Goal: Information Seeking & Learning: Find specific fact

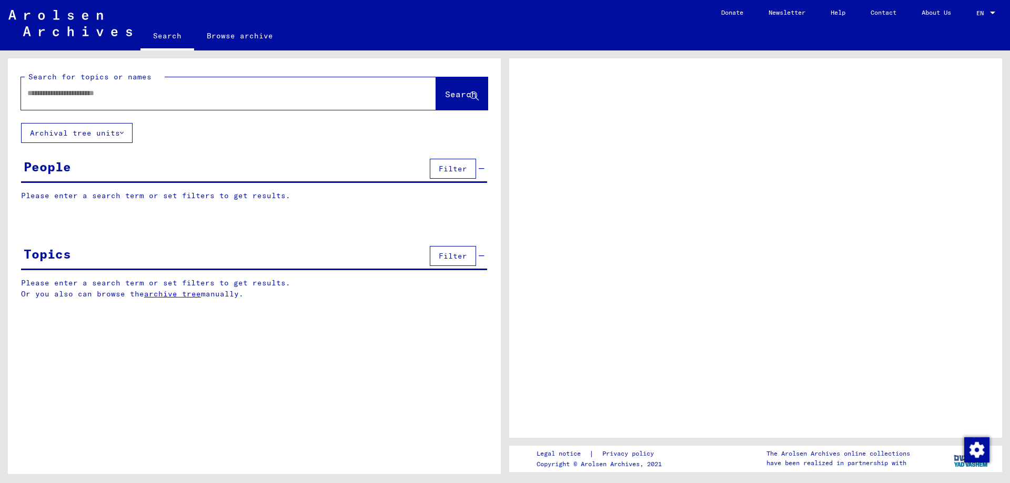
click at [66, 97] on input "text" at bounding box center [219, 93] width 384 height 11
type input "*****"
click at [448, 98] on span "Search" at bounding box center [461, 94] width 32 height 11
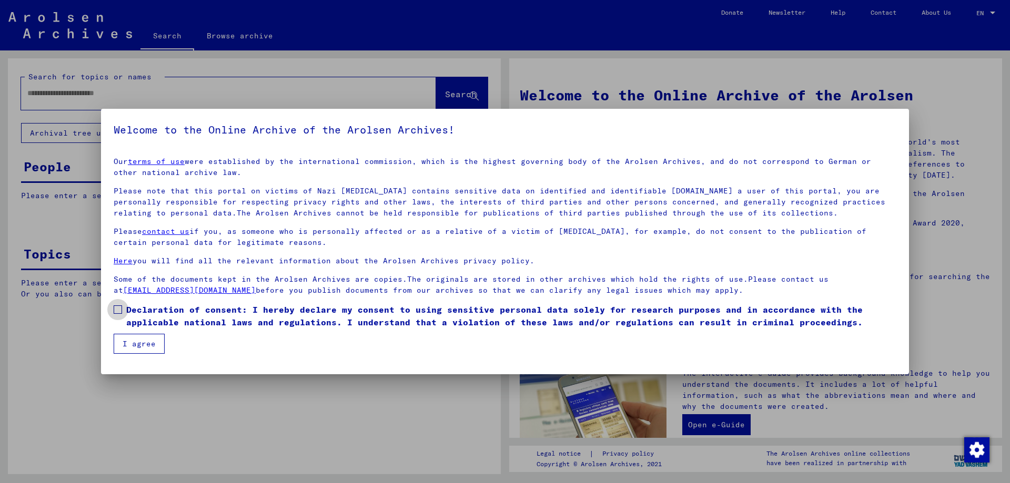
drag, startPoint x: 117, startPoint y: 306, endPoint x: 117, endPoint y: 315, distance: 8.4
click at [117, 308] on span at bounding box center [118, 310] width 8 height 8
click at [122, 338] on button "I agree" at bounding box center [139, 344] width 51 height 20
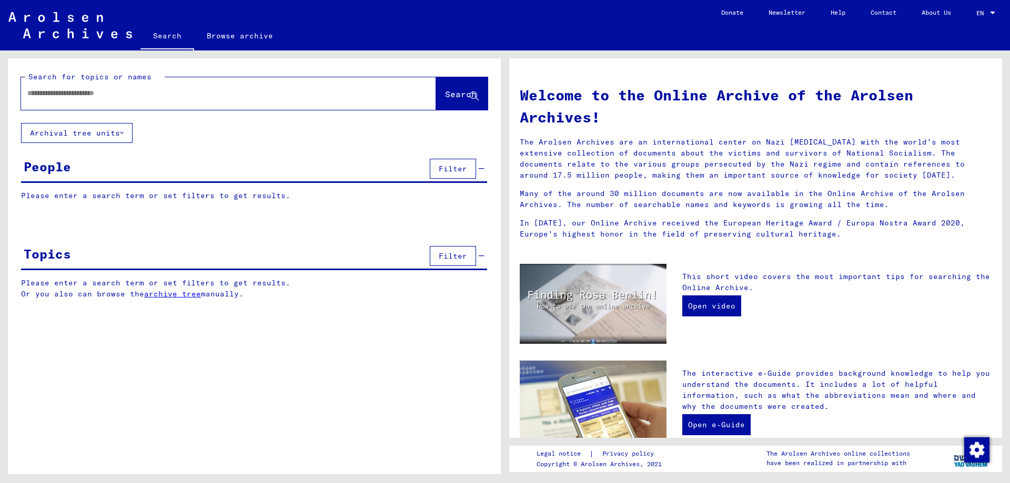
click at [136, 95] on input "text" at bounding box center [215, 93] width 377 height 11
type input "**********"
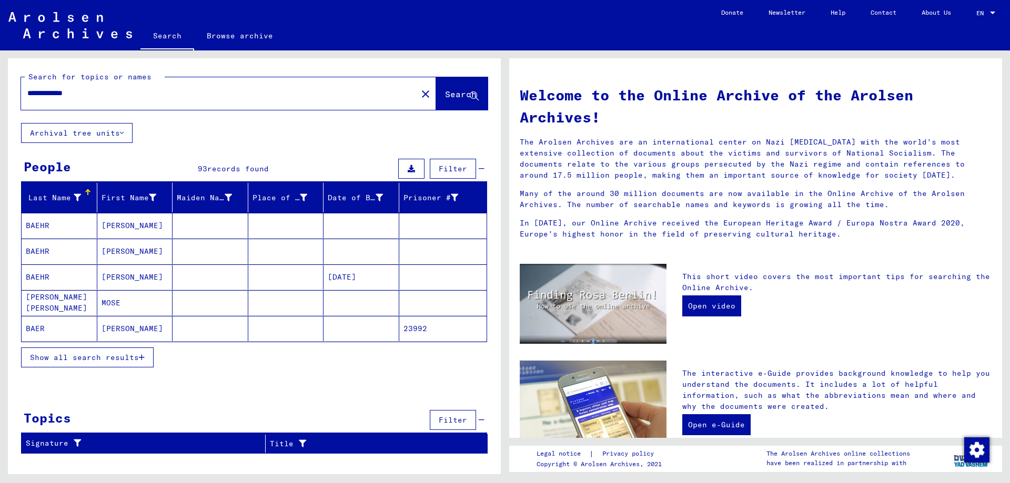
click at [128, 358] on span "Show all search results" at bounding box center [84, 357] width 109 height 9
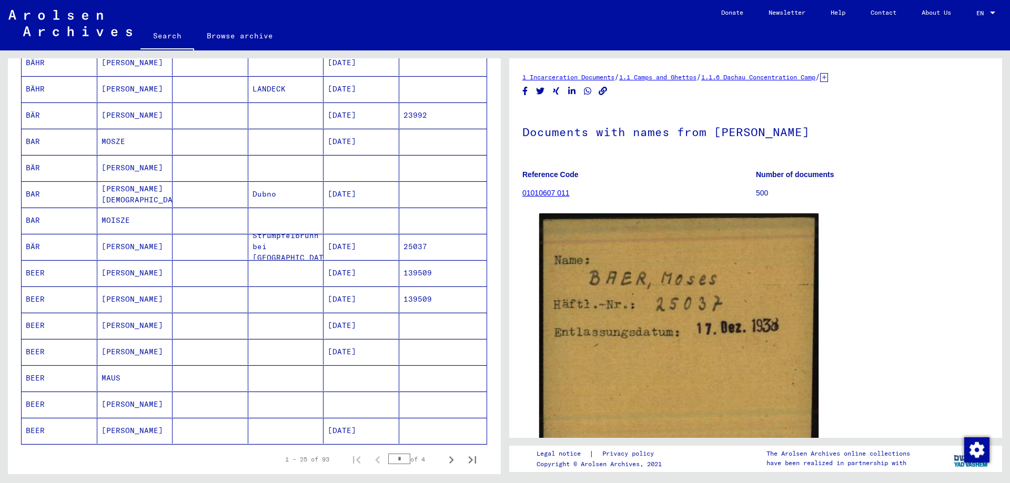
scroll to position [474, 0]
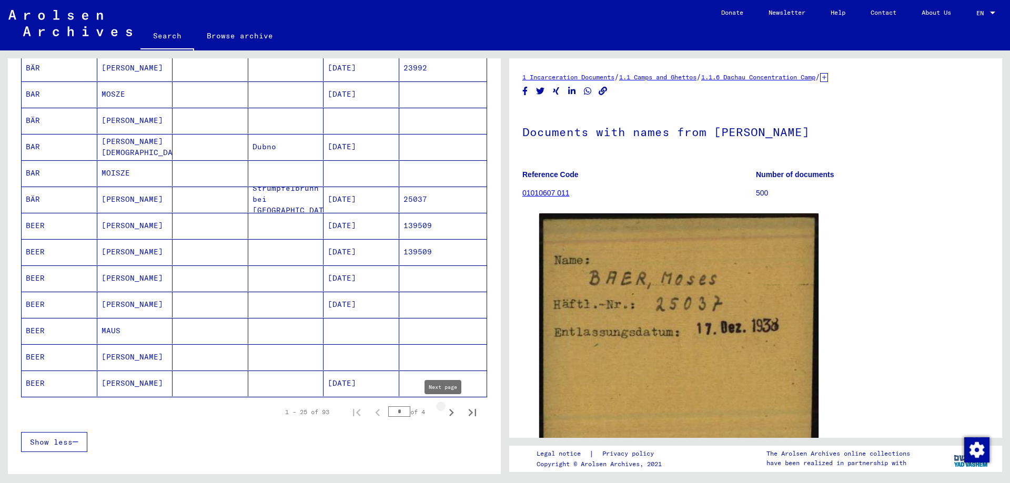
click at [444, 409] on icon "Next page" at bounding box center [451, 413] width 15 height 15
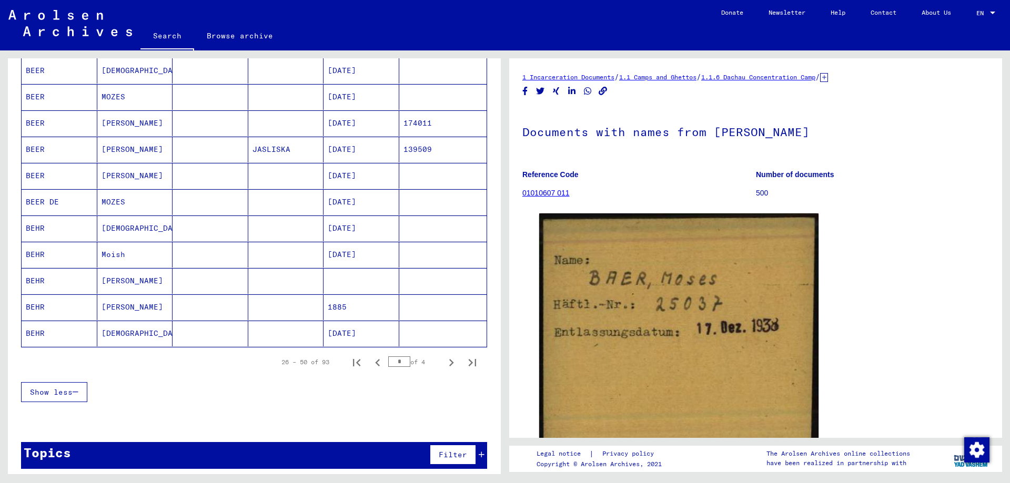
scroll to position [530, 0]
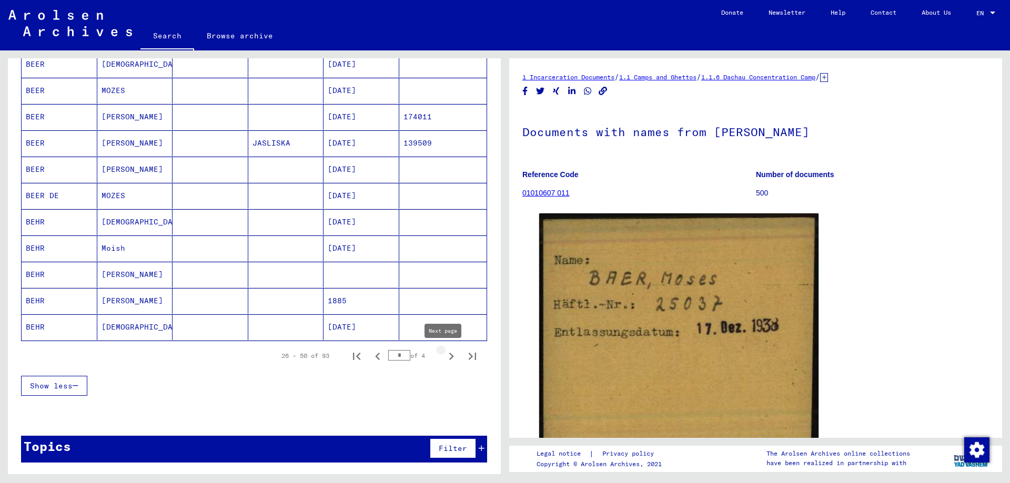
click at [449, 355] on icon "Next page" at bounding box center [451, 356] width 5 height 7
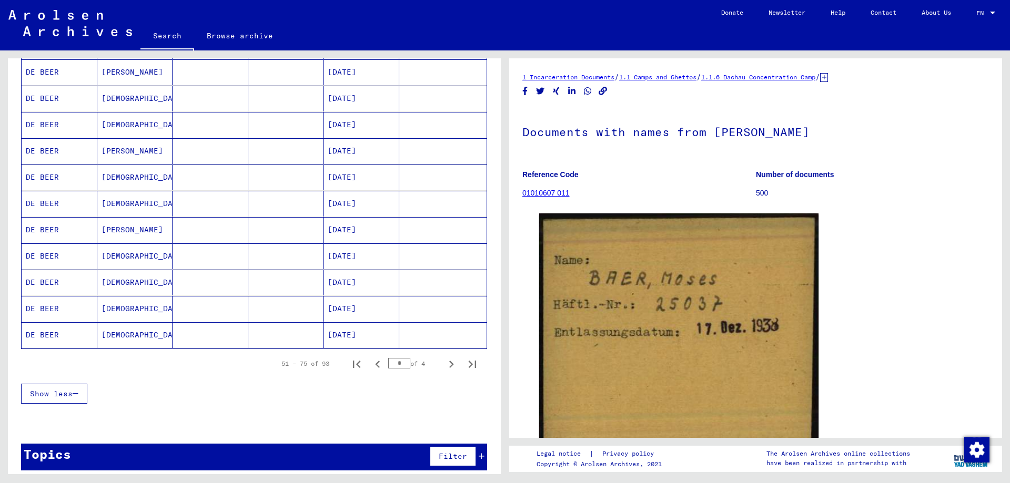
scroll to position [526, 0]
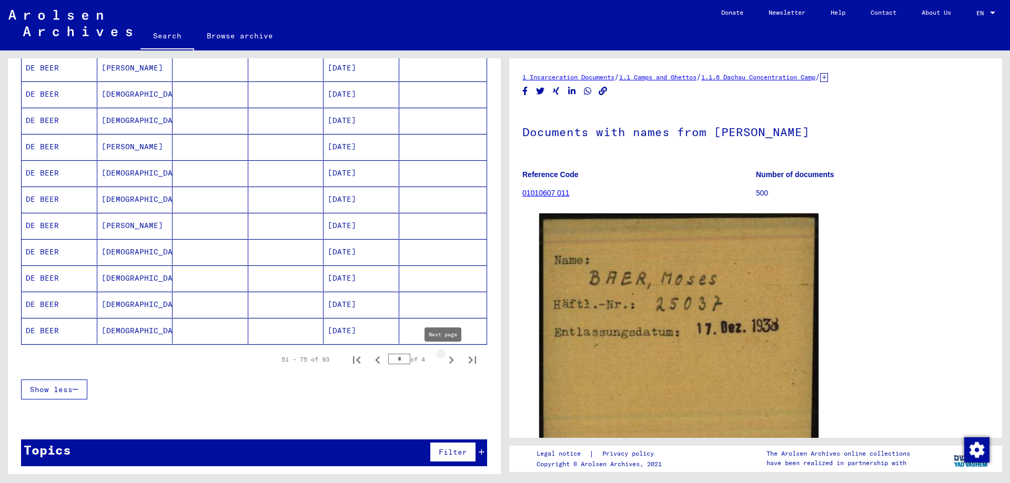
click at [444, 359] on icon "Next page" at bounding box center [451, 360] width 15 height 15
type input "*"
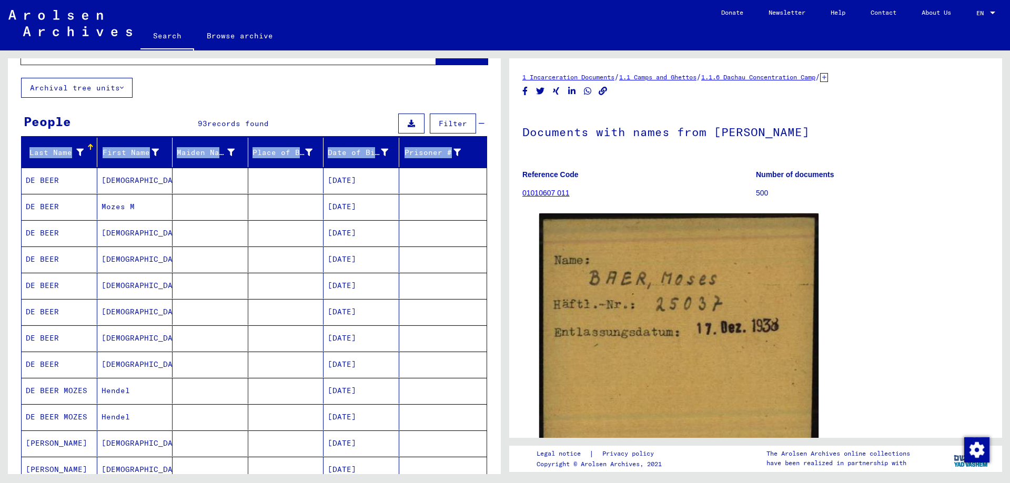
scroll to position [30, 0]
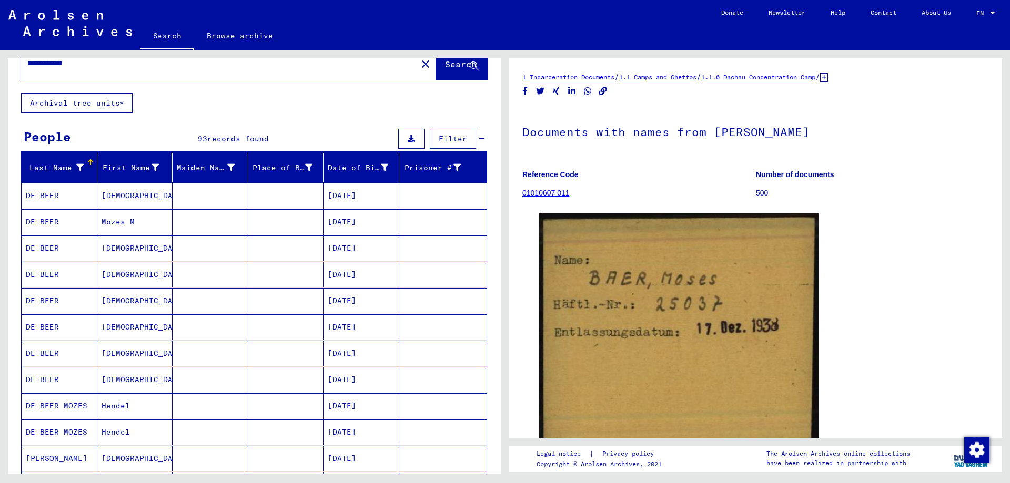
click at [39, 377] on mat-cell "DE BEER" at bounding box center [60, 380] width 76 height 26
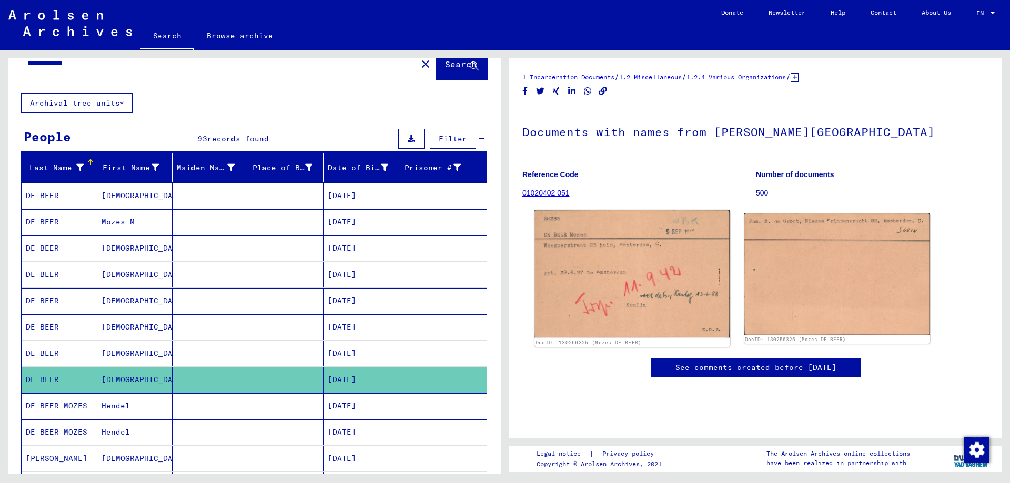
click at [606, 266] on img at bounding box center [632, 274] width 195 height 128
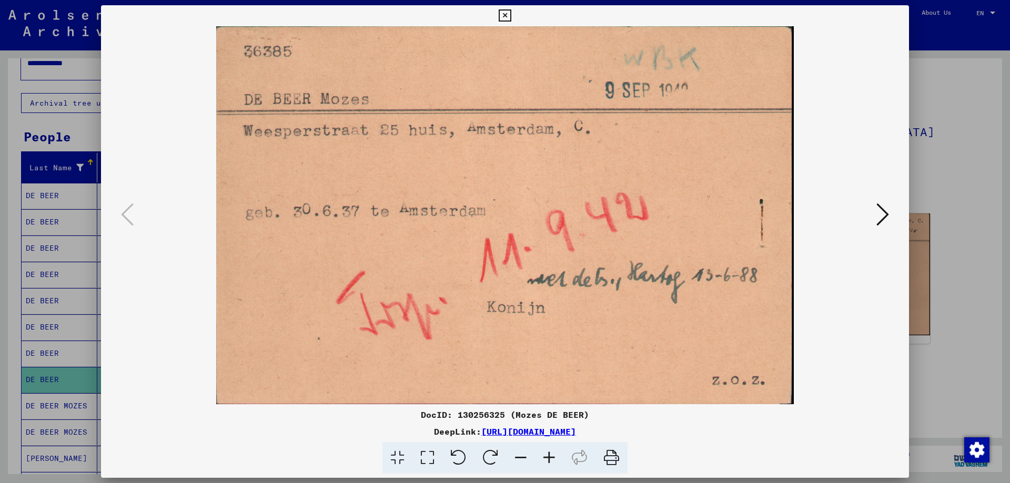
click at [609, 457] on icon at bounding box center [612, 458] width 32 height 32
click at [875, 215] on button at bounding box center [882, 215] width 19 height 30
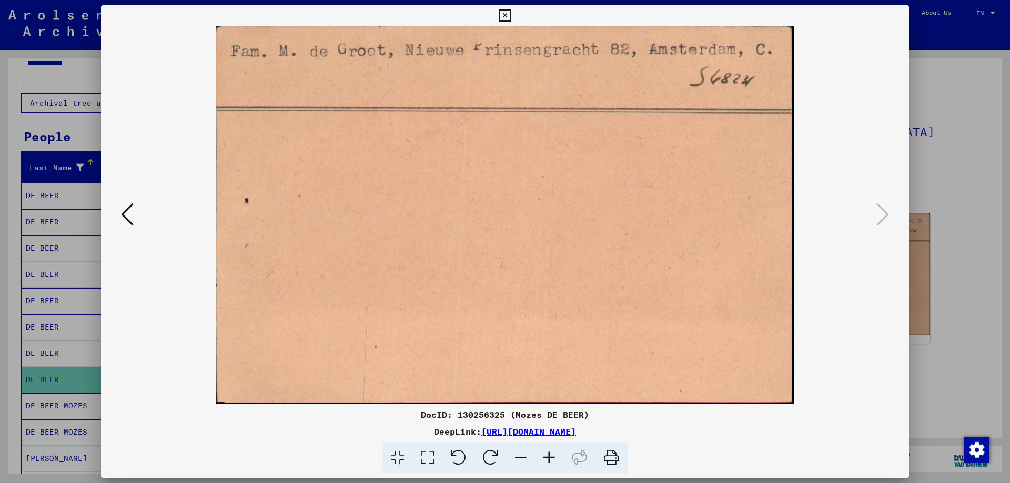
click at [612, 458] on icon at bounding box center [612, 458] width 32 height 32
click at [505, 15] on icon at bounding box center [505, 15] width 12 height 13
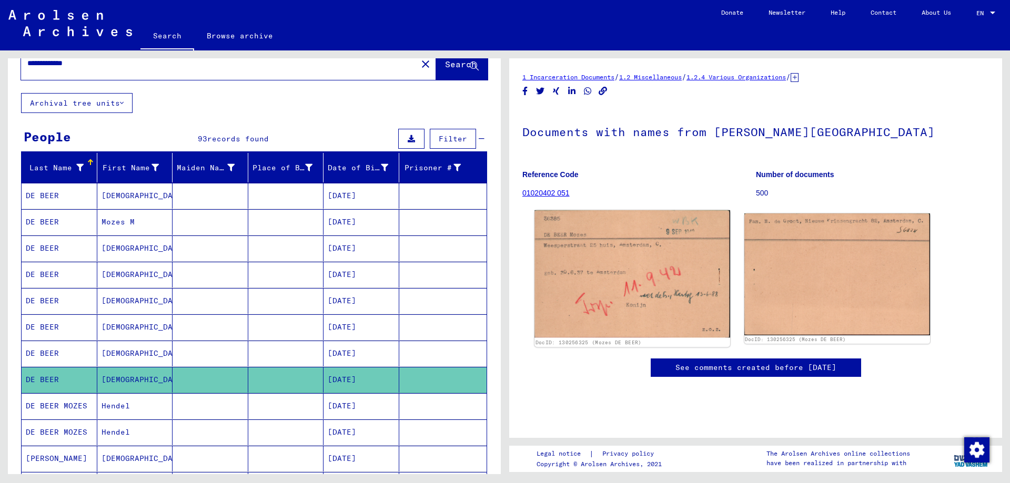
click at [639, 279] on img at bounding box center [632, 274] width 195 height 128
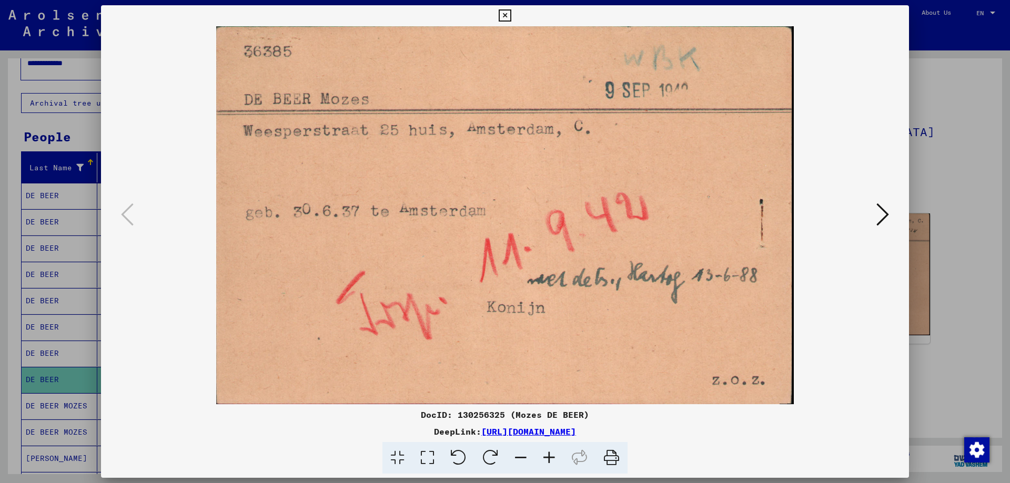
click at [504, 12] on icon at bounding box center [505, 15] width 12 height 13
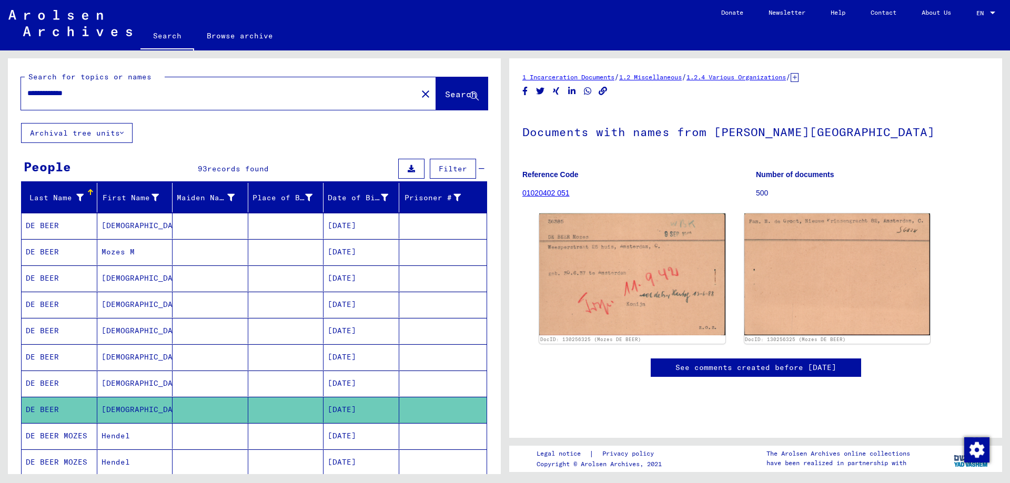
drag, startPoint x: 48, startPoint y: 93, endPoint x: 10, endPoint y: 98, distance: 38.8
click at [10, 98] on div "**********" at bounding box center [254, 90] width 493 height 65
type input "**********"
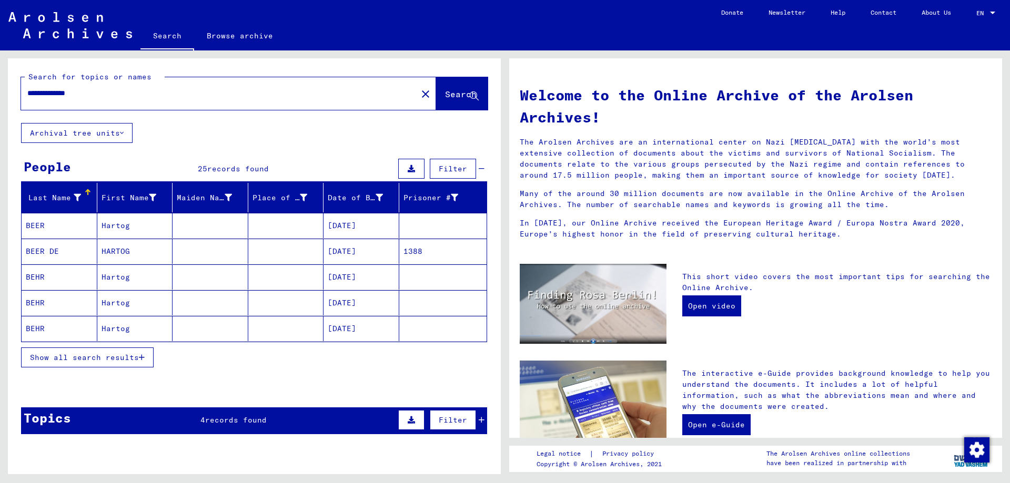
click at [72, 356] on span "Show all search results" at bounding box center [84, 357] width 109 height 9
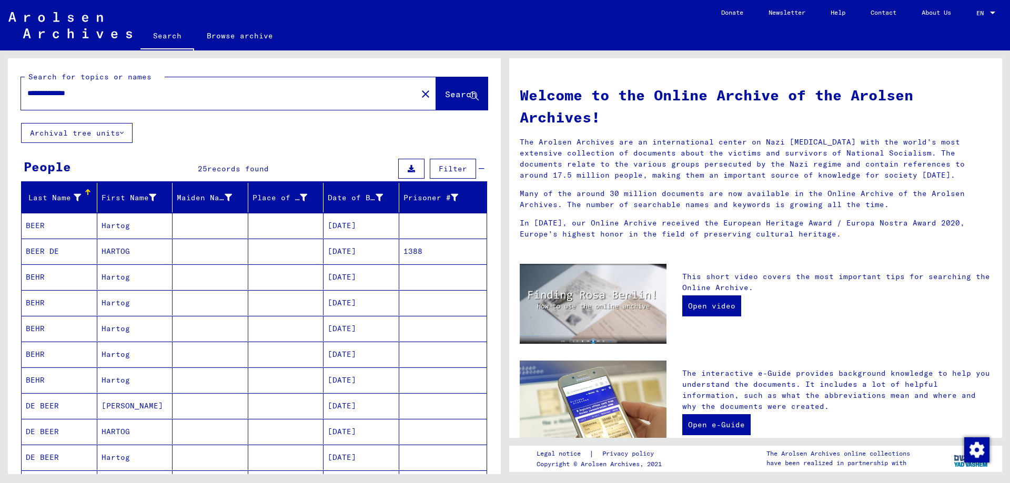
click at [41, 224] on mat-cell "BEER" at bounding box center [60, 225] width 76 height 25
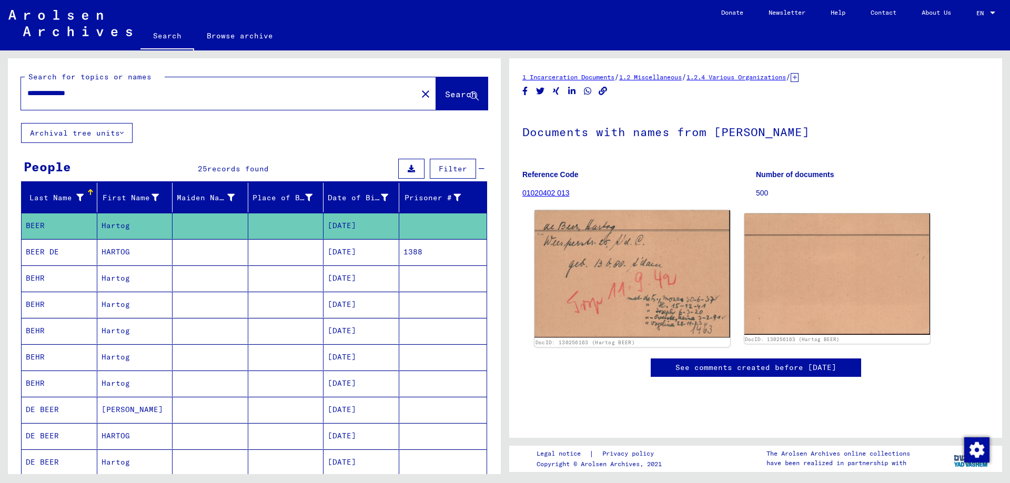
click at [616, 269] on img at bounding box center [632, 274] width 195 height 128
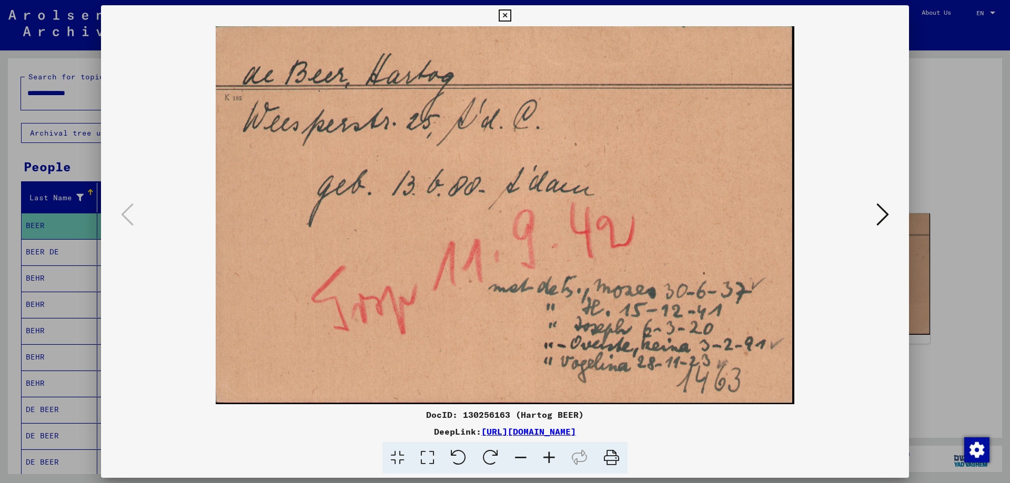
click at [611, 456] on icon at bounding box center [612, 458] width 32 height 32
click at [503, 15] on icon at bounding box center [505, 15] width 12 height 13
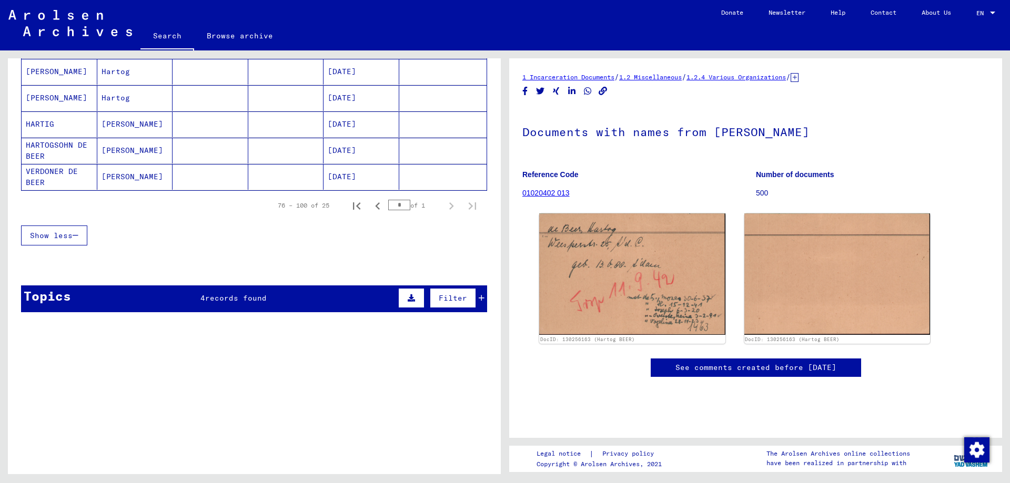
scroll to position [684, 0]
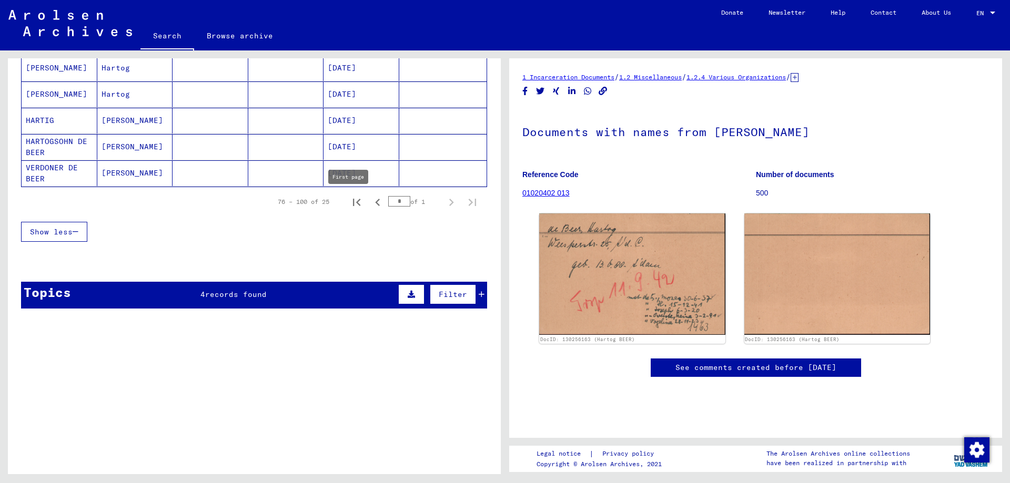
click at [353, 203] on icon "First page" at bounding box center [356, 202] width 7 height 7
type input "*"
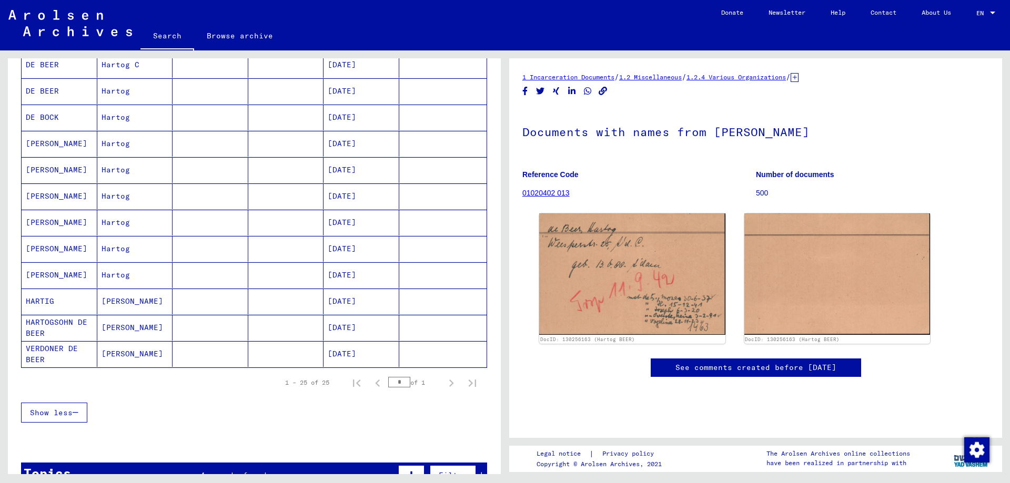
scroll to position [526, 0]
